Goal: Task Accomplishment & Management: Manage account settings

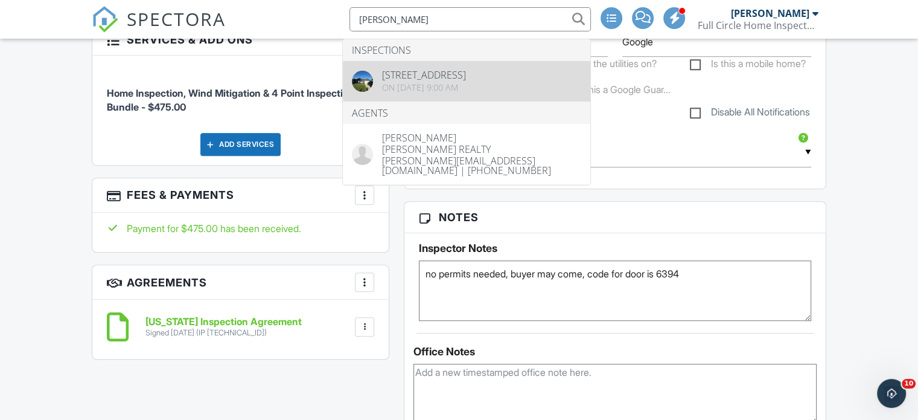
type input "[PERSON_NAME]"
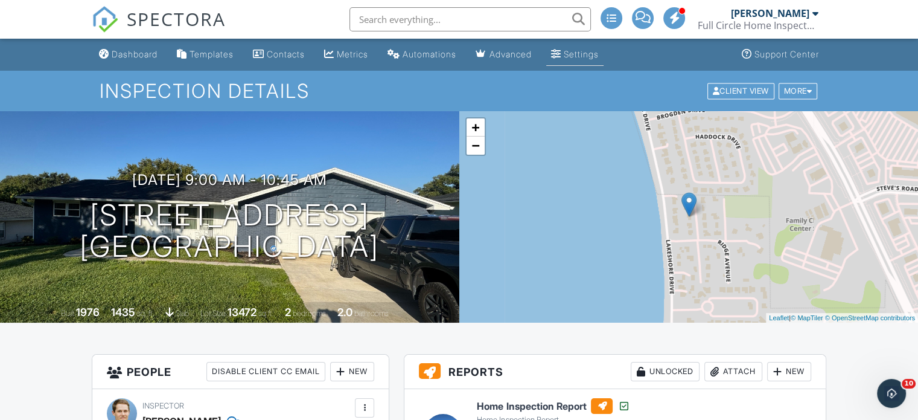
click at [599, 50] on div "Settings" at bounding box center [581, 54] width 35 height 10
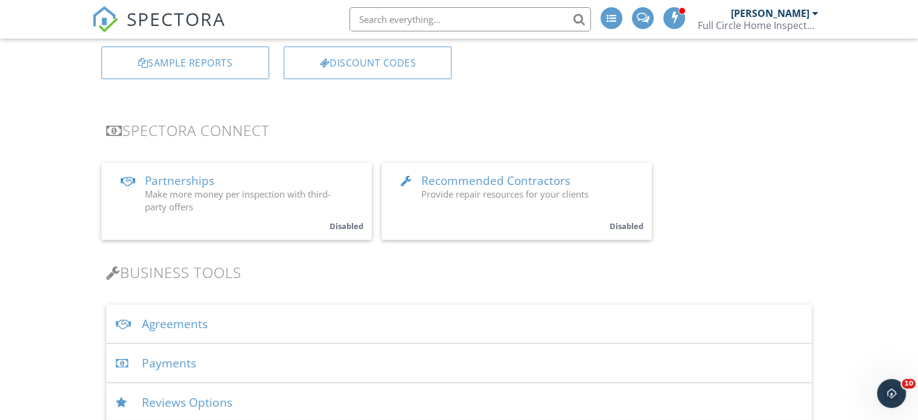
scroll to position [177, 0]
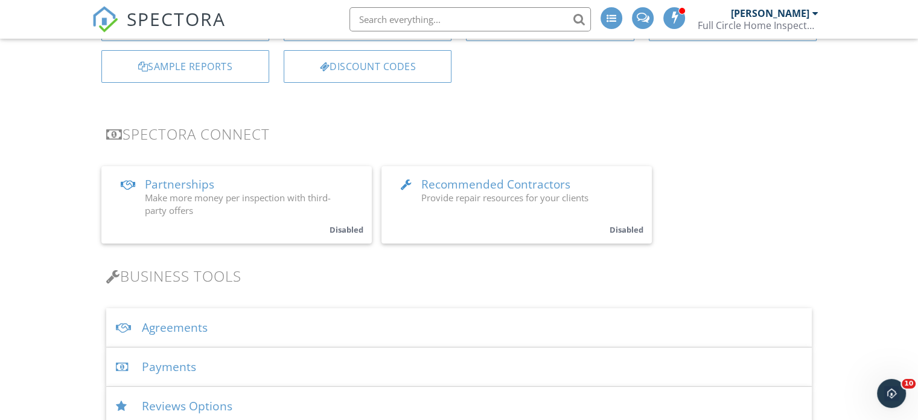
click at [174, 368] on div "Payments" at bounding box center [459, 366] width 706 height 39
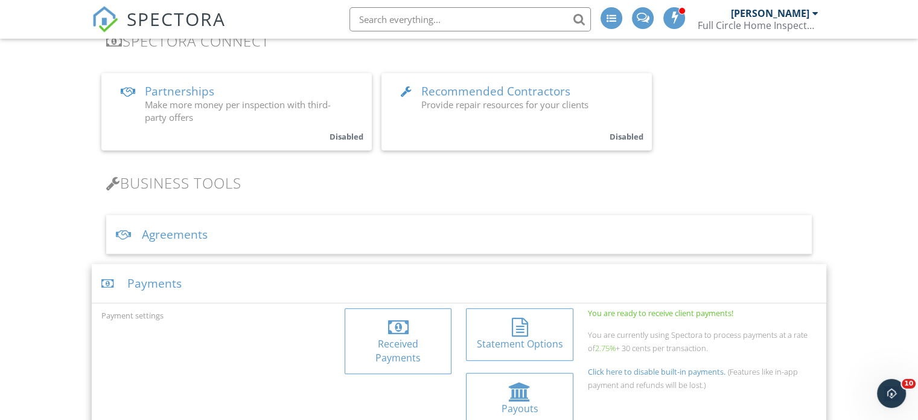
scroll to position [272, 0]
click at [399, 325] on div at bounding box center [398, 325] width 21 height 19
